Goal: Information Seeking & Learning: Learn about a topic

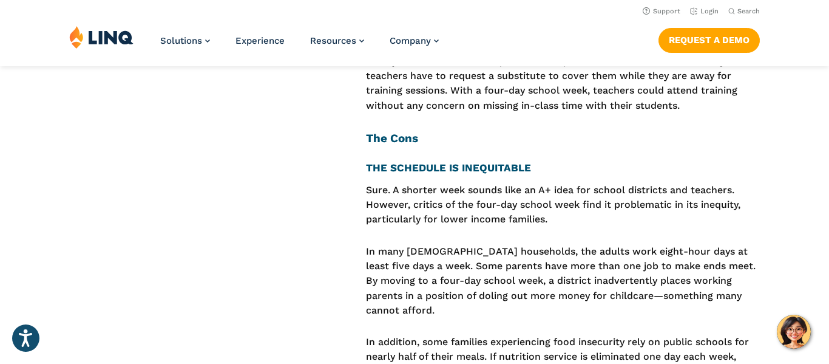
scroll to position [2900, 0]
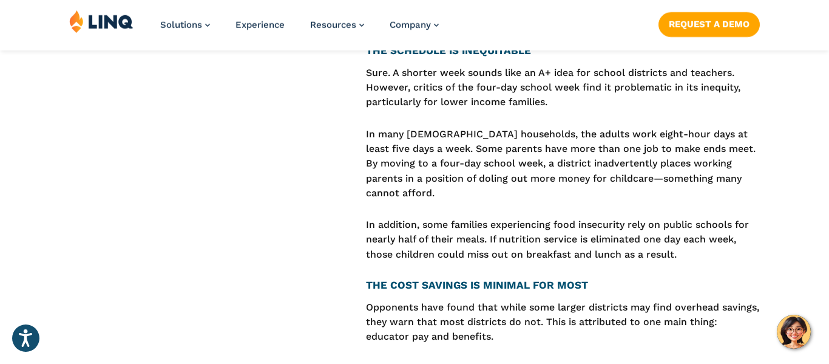
click at [502, 300] on p "Opponents have found that while some larger districts may find overhead savings…" at bounding box center [563, 322] width 394 height 44
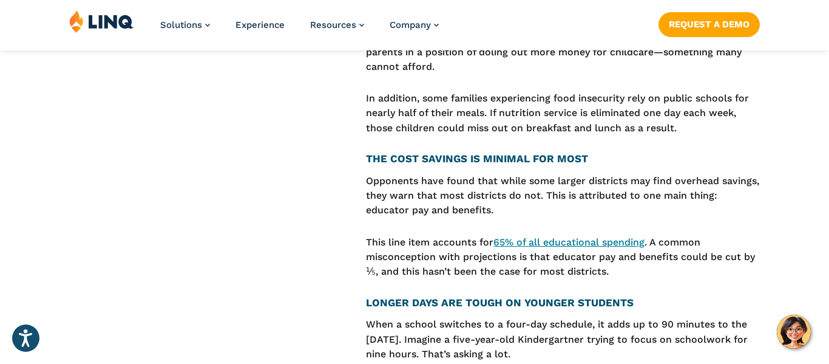
scroll to position [3152, 0]
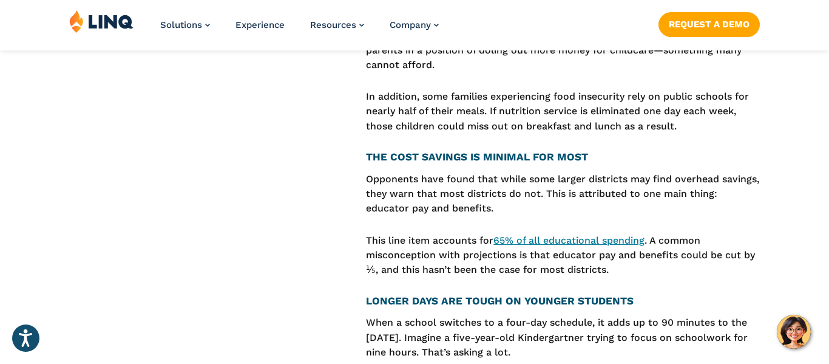
click at [667, 315] on p "When a school switches to a four-day schedule, it adds up to 90 minutes to the …" at bounding box center [563, 337] width 394 height 44
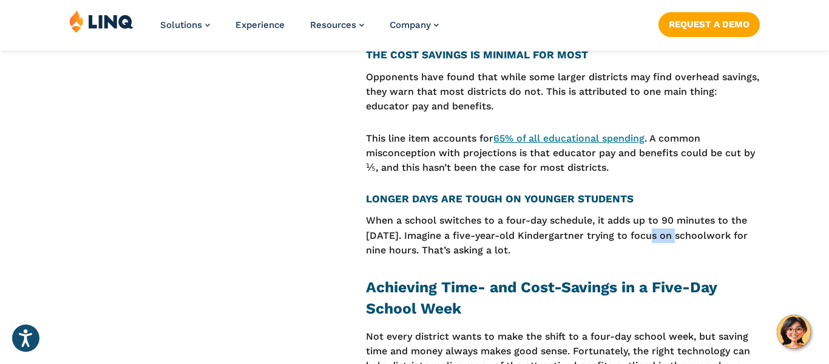
scroll to position [3254, 0]
click at [653, 213] on p "When a school switches to a four-day schedule, it adds up to 90 minutes to the …" at bounding box center [563, 235] width 394 height 44
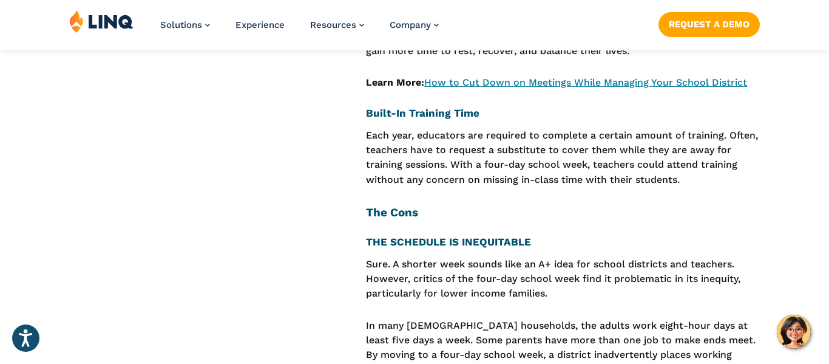
scroll to position [2833, 0]
click at [651, 203] on h3 "The Cons" at bounding box center [563, 211] width 394 height 17
